Goal: Navigation & Orientation: Find specific page/section

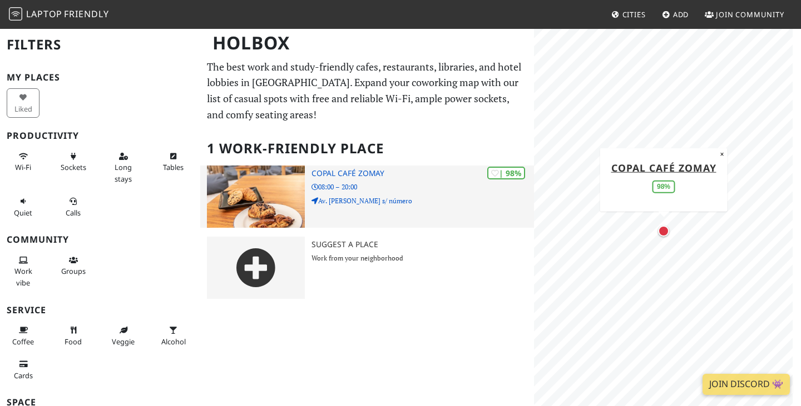
click at [260, 191] on img at bounding box center [256, 197] width 98 height 62
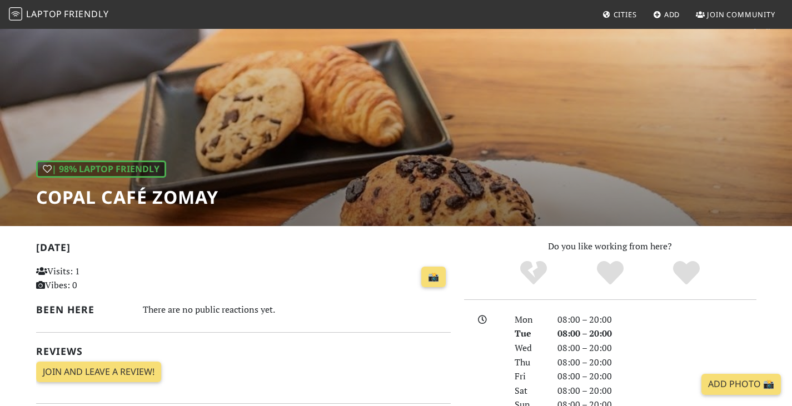
scroll to position [32, 0]
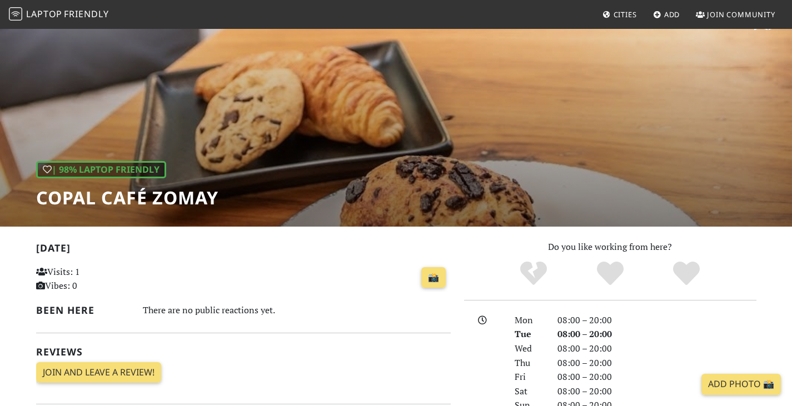
click at [41, 19] on span "Laptop" at bounding box center [44, 14] width 36 height 12
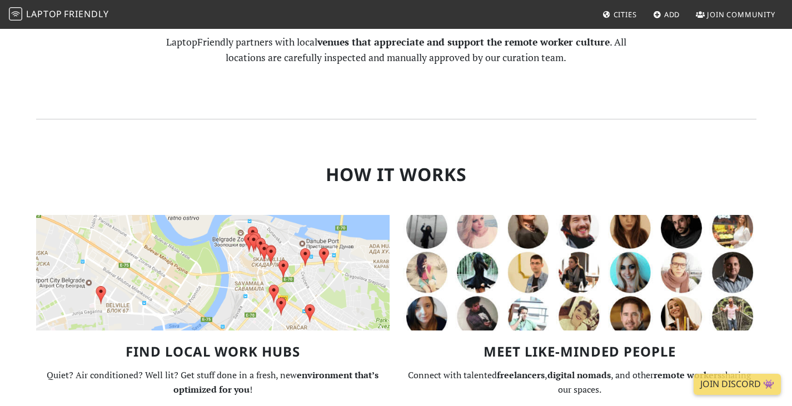
scroll to position [556, 0]
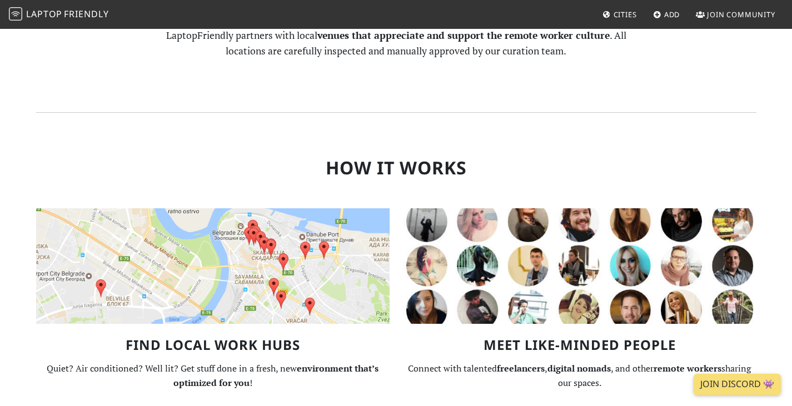
click at [623, 17] on span "Cities" at bounding box center [625, 14] width 23 height 10
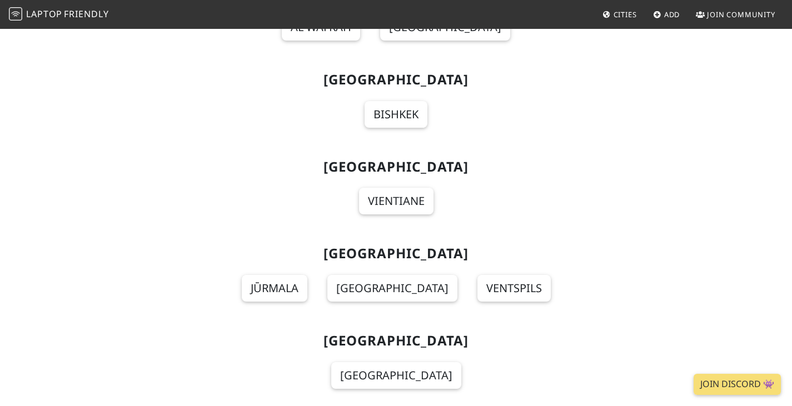
scroll to position [6784, 0]
